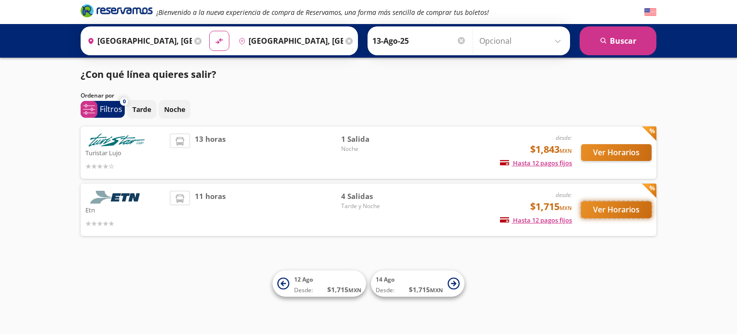
click at [622, 209] on button "Ver Horarios" at bounding box center [616, 209] width 71 height 17
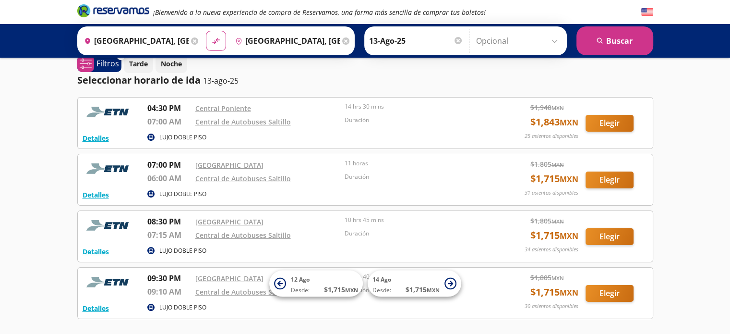
scroll to position [1, 0]
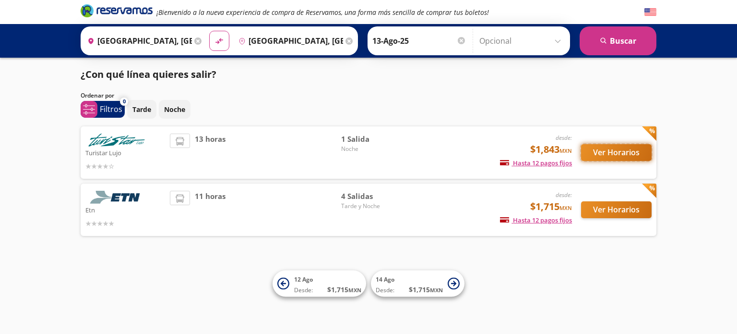
click at [595, 150] on button "Ver Horarios" at bounding box center [616, 152] width 71 height 17
click at [355, 195] on span "4 Salidas" at bounding box center [374, 196] width 67 height 11
click at [592, 205] on button "Ver Horarios" at bounding box center [616, 209] width 71 height 17
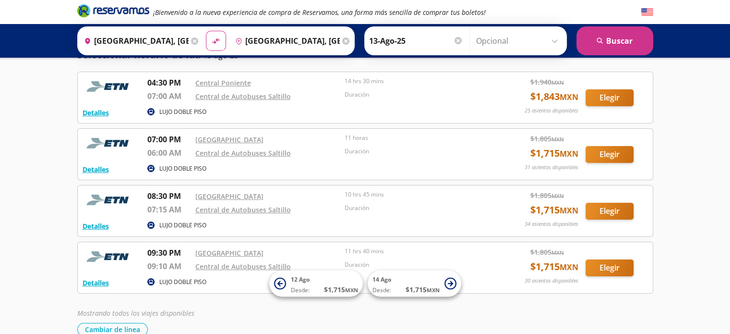
scroll to position [38, 0]
